Goal: Task Accomplishment & Management: Complete application form

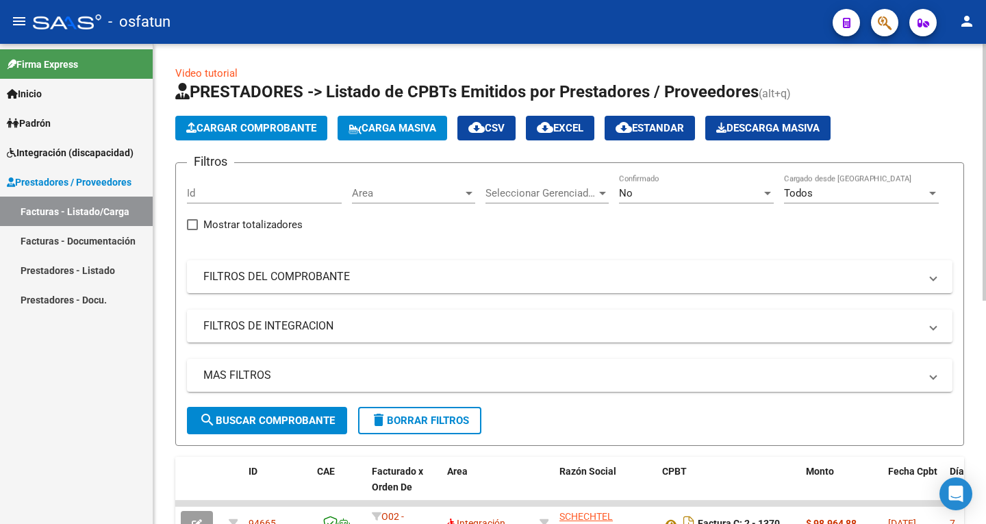
click at [262, 114] on app-list-header "PRESTADORES -> Listado de CPBTs Emitidos por Prestadores / Proveedores (alt+q) …" at bounding box center [569, 263] width 789 height 365
click at [266, 125] on span "Cargar Comprobante" at bounding box center [251, 128] width 130 height 12
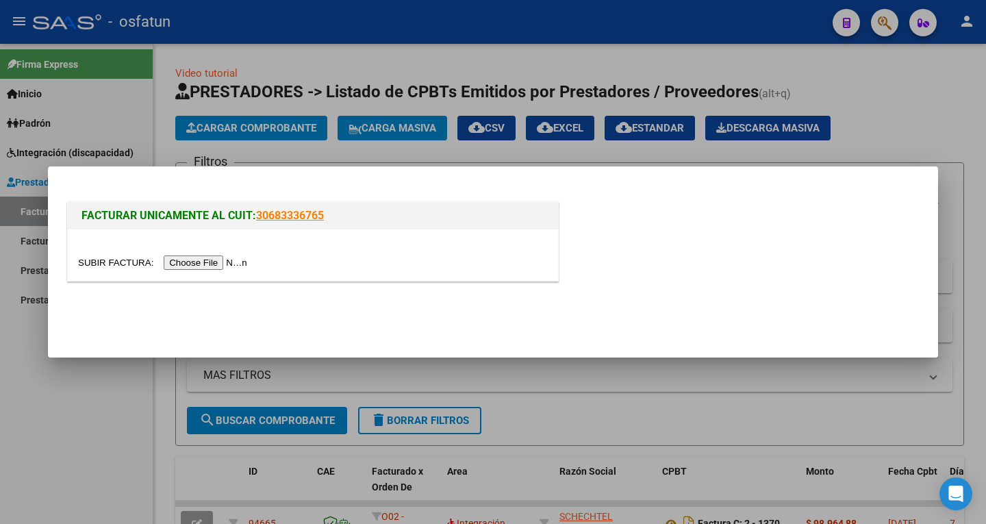
click at [214, 261] on input "file" at bounding box center [164, 262] width 173 height 14
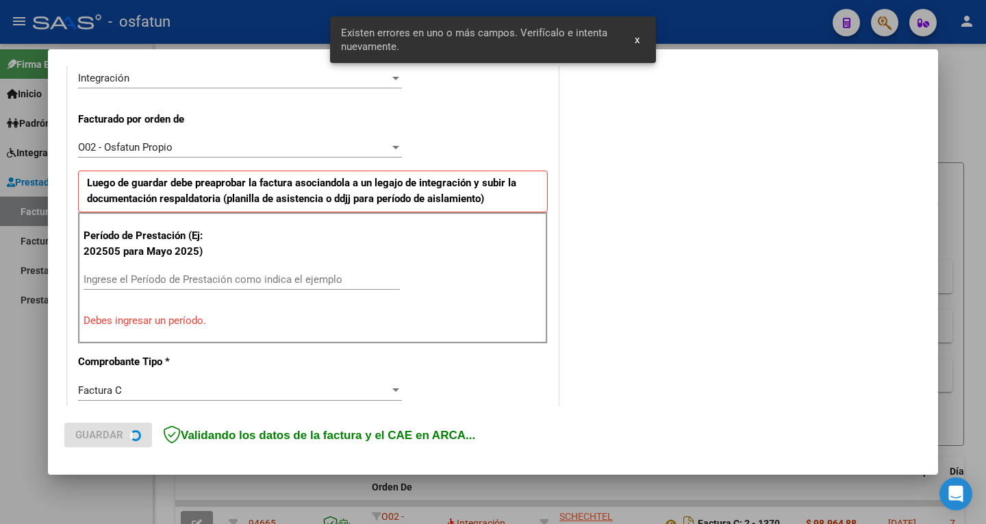
scroll to position [376, 0]
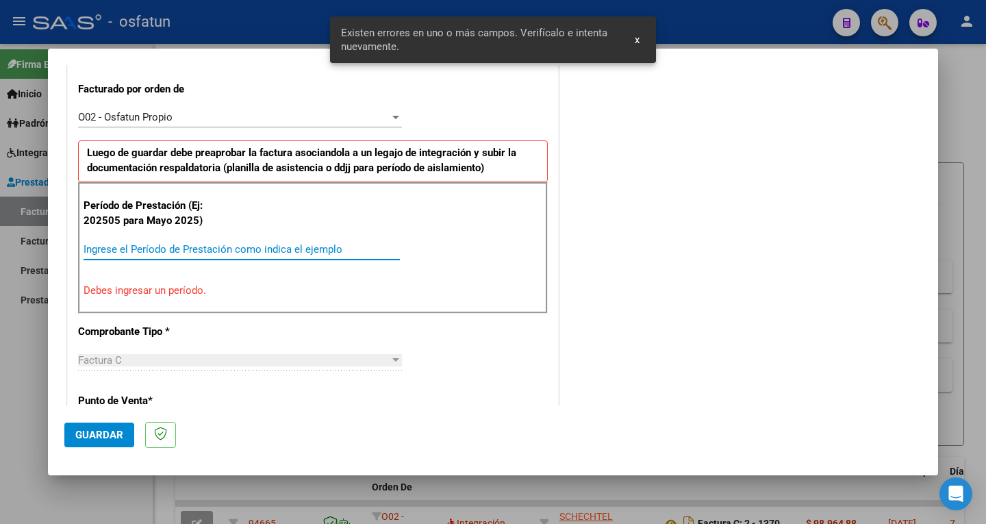
click at [162, 243] on input "Ingrese el Período de Prestación como indica el ejemplo" at bounding box center [242, 249] width 316 height 12
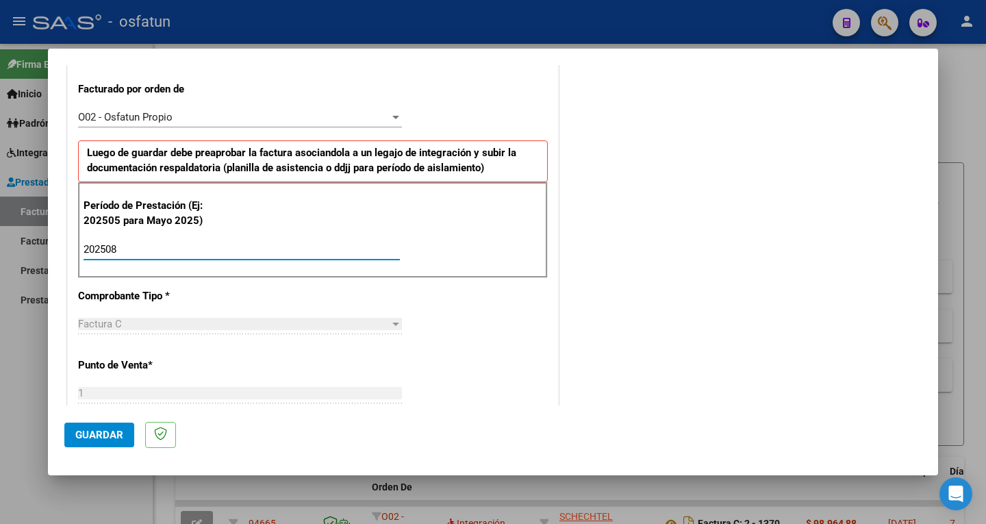
type input "202508"
click at [92, 437] on span "Guardar" at bounding box center [99, 434] width 48 height 12
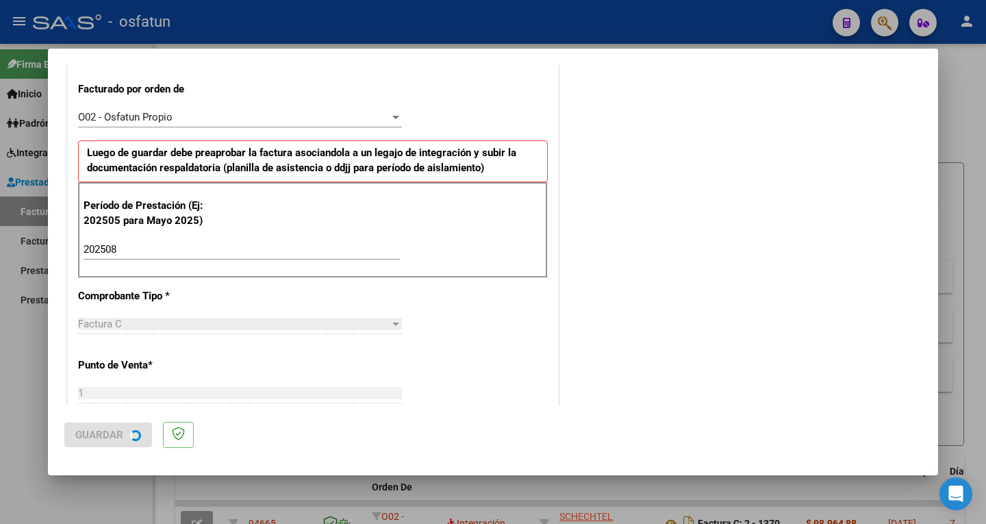
scroll to position [0, 0]
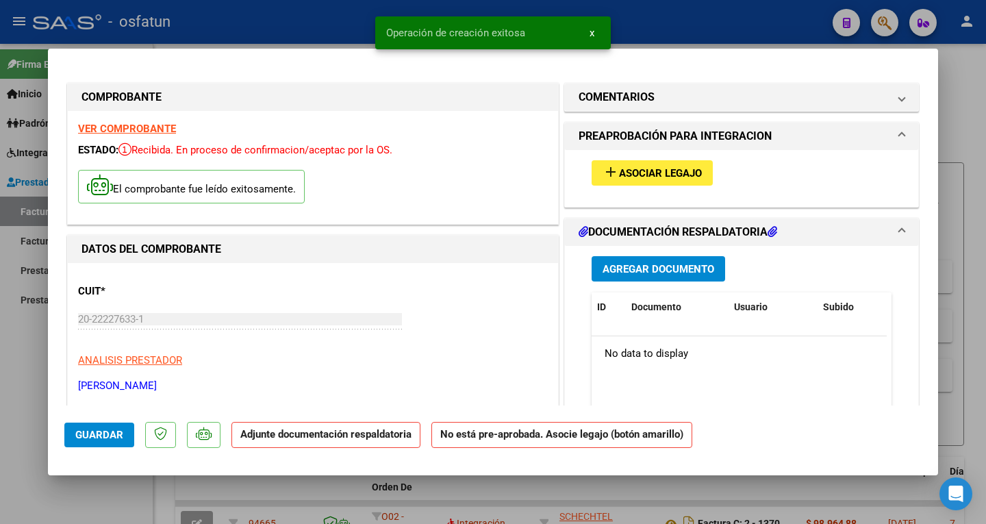
click at [691, 167] on span "Asociar Legajo" at bounding box center [660, 173] width 83 height 12
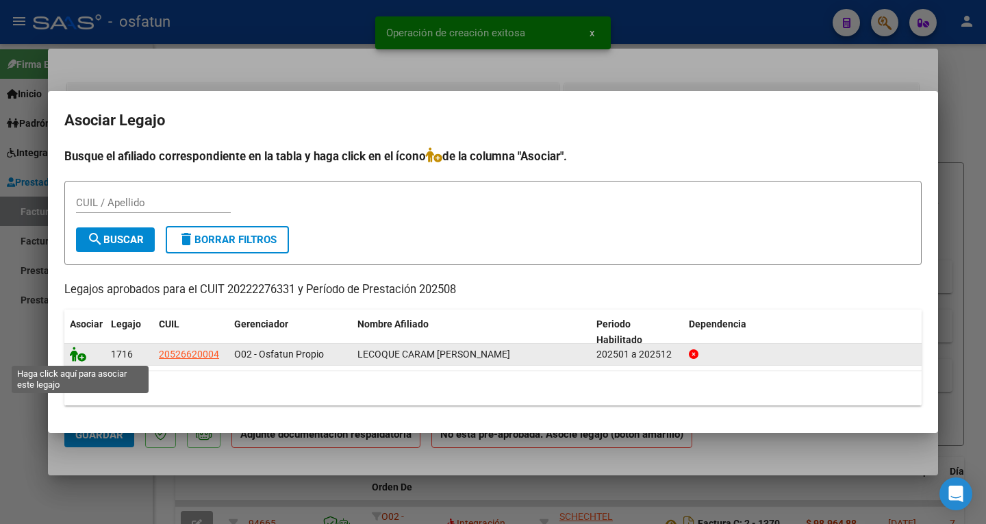
click at [77, 351] on icon at bounding box center [78, 353] width 16 height 15
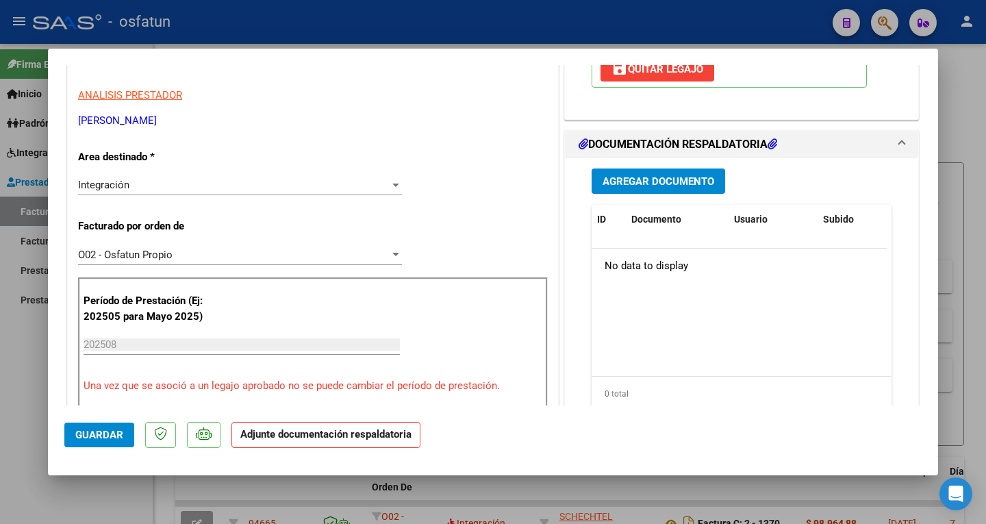
scroll to position [274, 0]
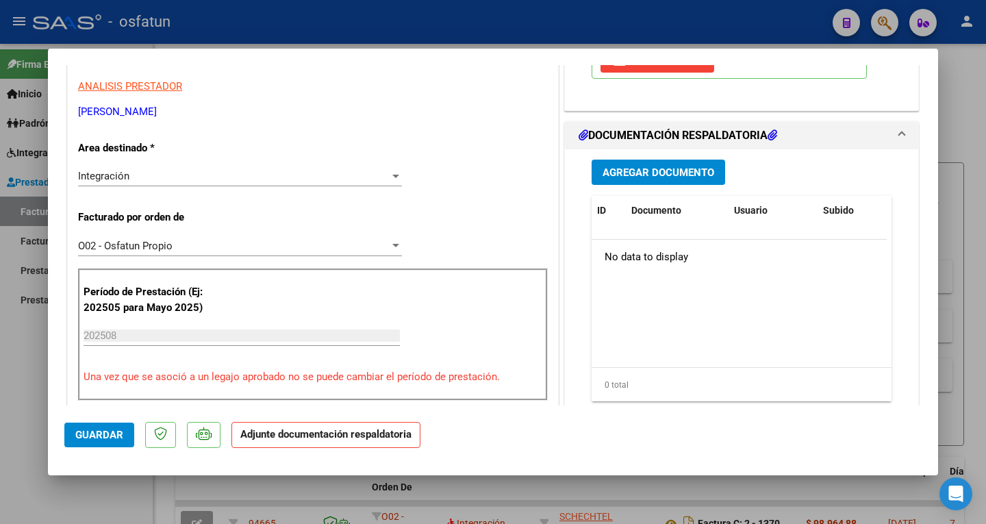
click at [656, 175] on span "Agregar Documento" at bounding box center [658, 172] width 112 height 12
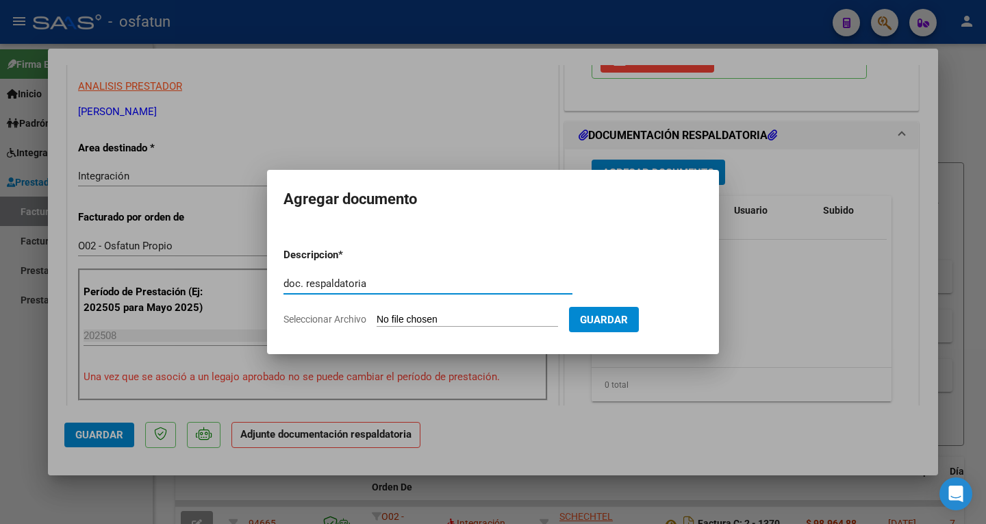
type input "doc. respaldatoria"
click at [518, 319] on input "Seleccionar Archivo" at bounding box center [466, 320] width 181 height 13
type input "C:\fakepath\autorizacion y planilla de asistencia [DATE] lecoque.pdf"
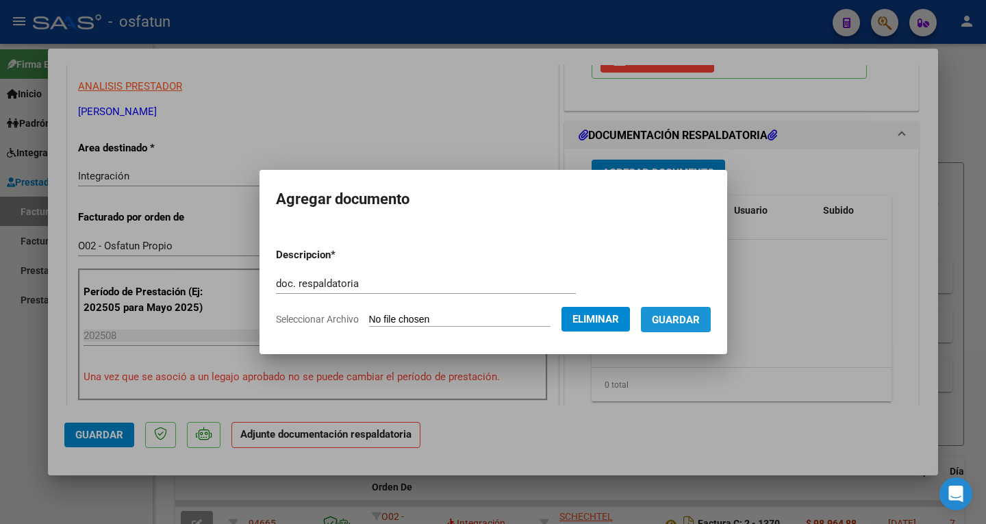
click at [670, 326] on button "Guardar" at bounding box center [676, 319] width 70 height 25
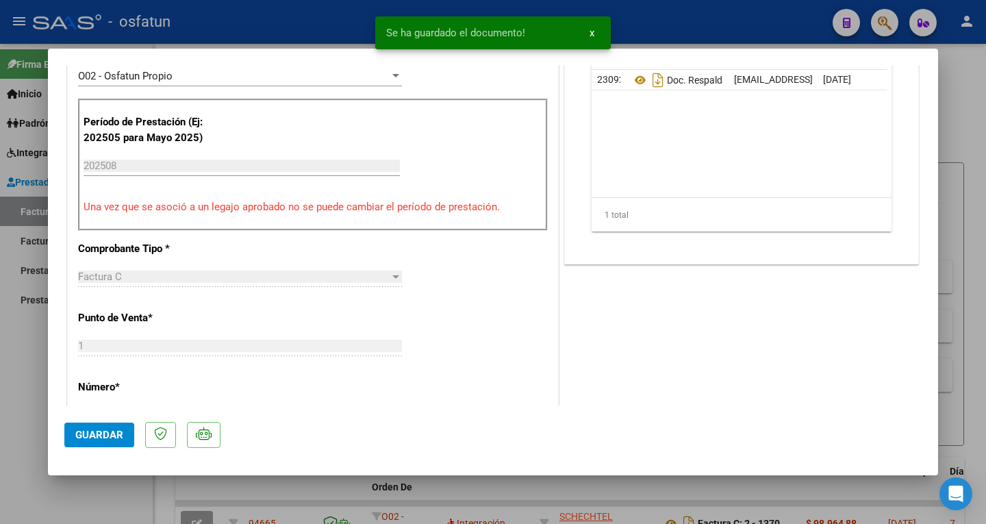
scroll to position [479, 0]
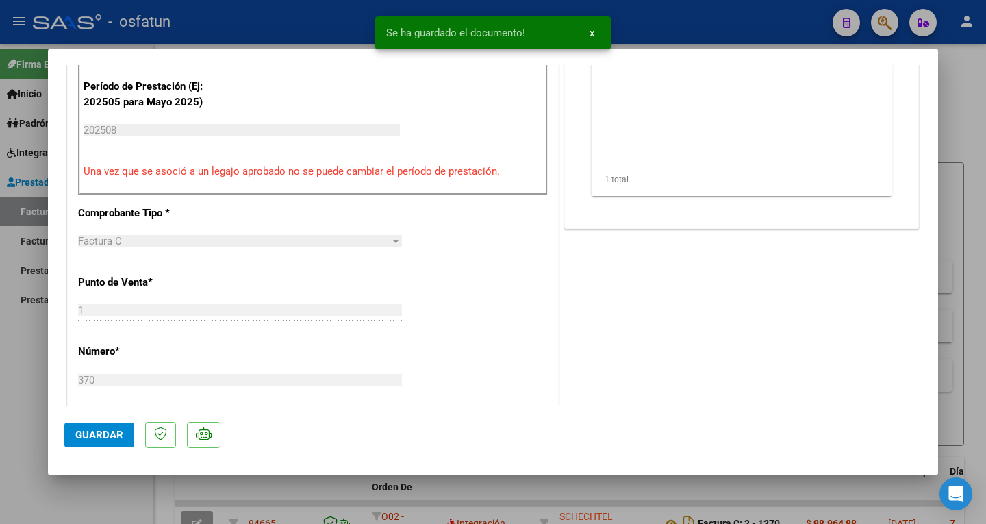
drag, startPoint x: 96, startPoint y: 435, endPoint x: 185, endPoint y: 372, distance: 108.6
click at [101, 435] on span "Guardar" at bounding box center [99, 434] width 48 height 12
click at [747, 23] on div at bounding box center [493, 262] width 986 height 524
type input "$ 0,00"
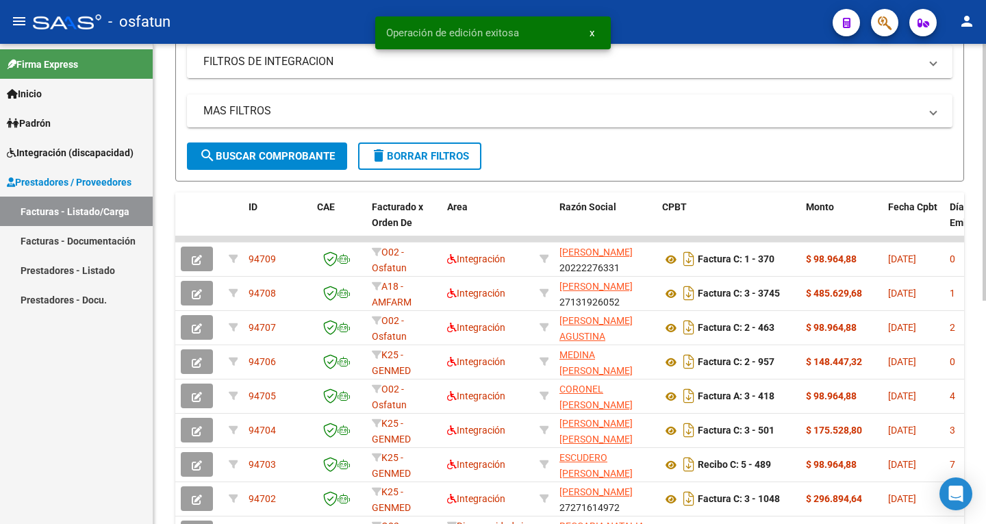
scroll to position [274, 0]
